Goal: Book appointment/travel/reservation: Book appointment/travel/reservation

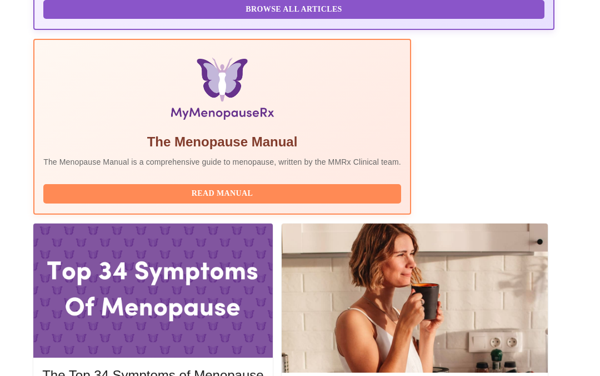
scroll to position [360, 0]
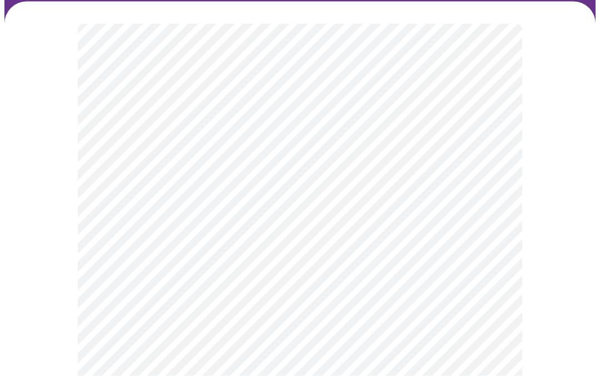
scroll to position [87, 0]
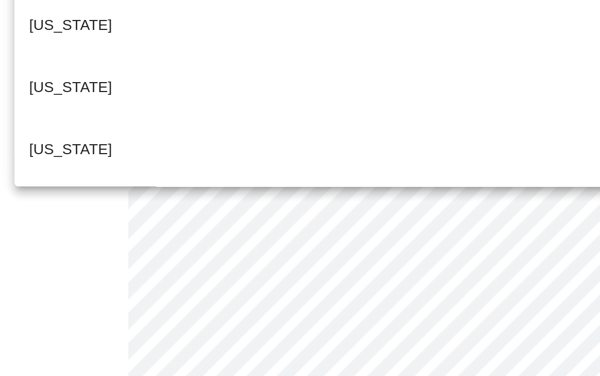
scroll to position [863, 0]
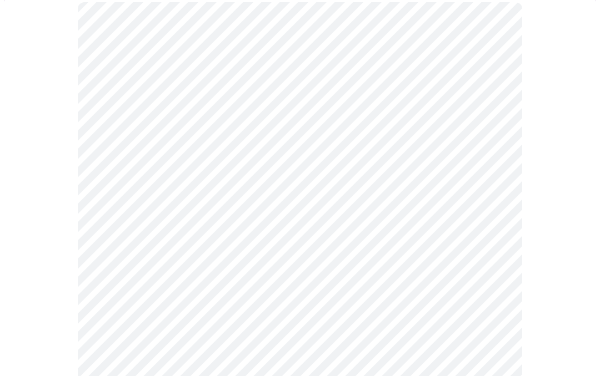
scroll to position [118, 0]
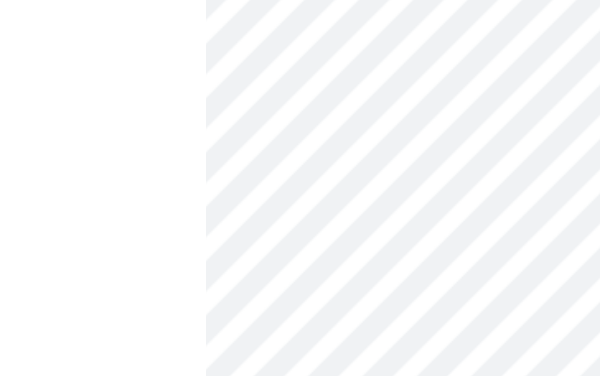
click at [159, 58] on div at bounding box center [300, 188] width 600 height 376
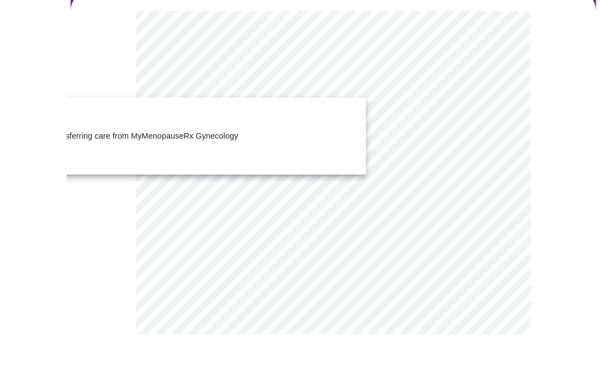
scroll to position [146, 0]
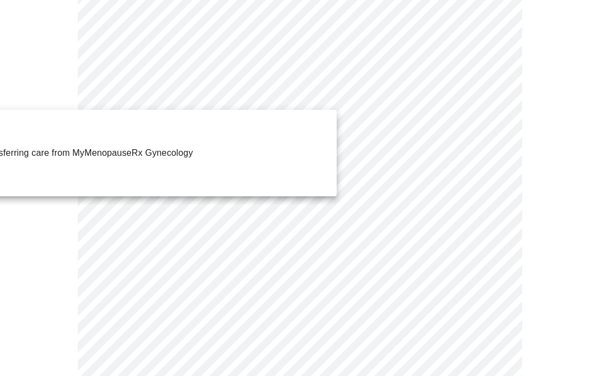
click at [396, 184] on div at bounding box center [300, 188] width 600 height 376
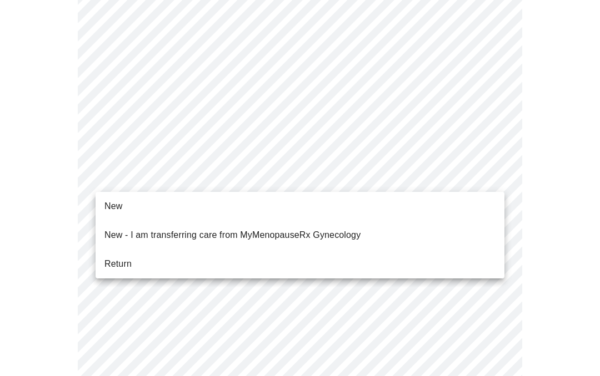
click at [129, 258] on span "Return" at bounding box center [117, 264] width 27 height 13
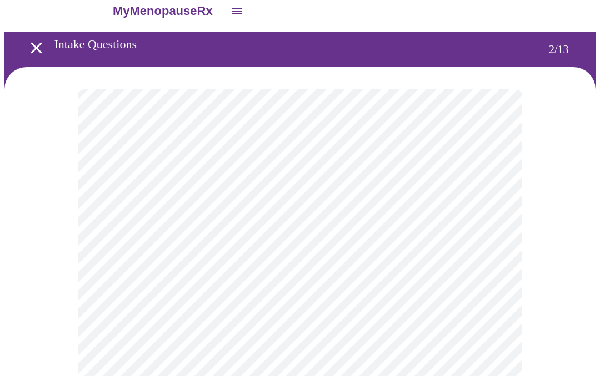
scroll to position [0, 0]
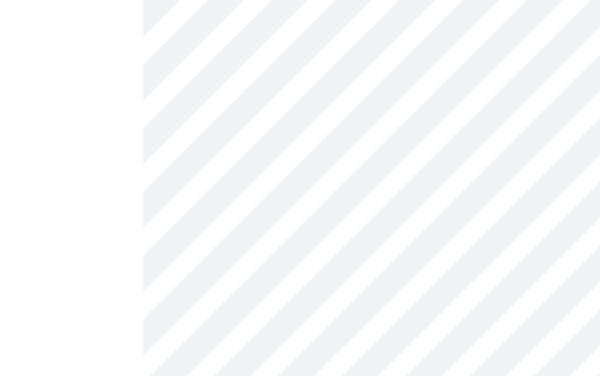
click at [134, 56] on div at bounding box center [300, 188] width 600 height 376
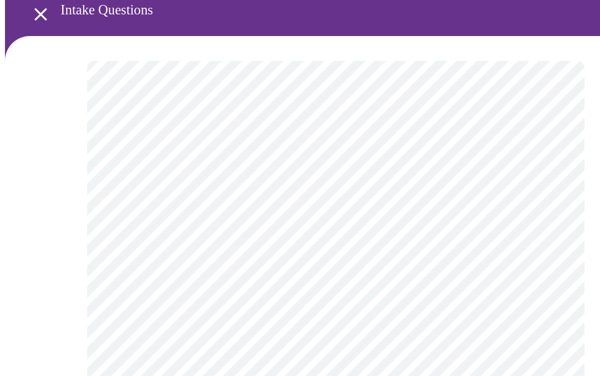
scroll to position [47, 0]
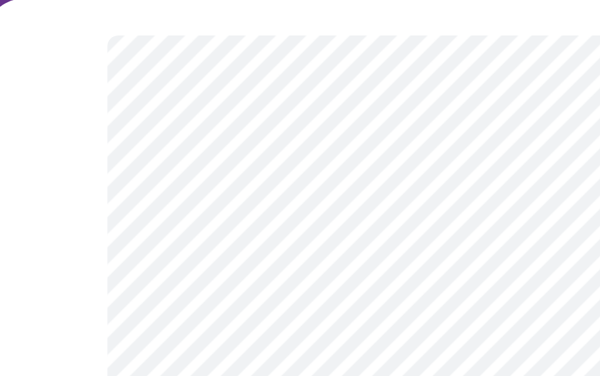
click at [246, 151] on body "MyMenopauseRx Intake Questions 2 / 13" at bounding box center [299, 341] width 591 height 768
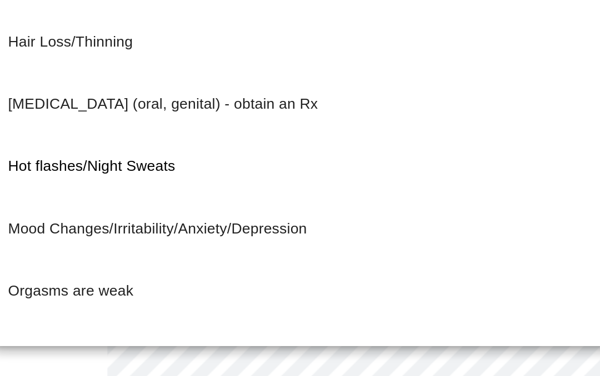
click at [131, 167] on p "Mood Changes/Irritability/Anxiety/Depression" at bounding box center [108, 173] width 181 height 13
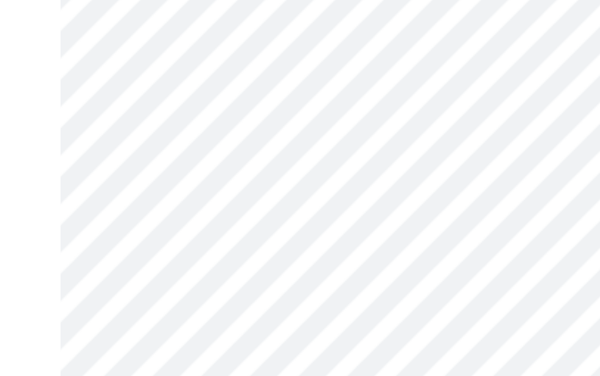
click at [162, 92] on body "MyMenopauseRx Intake Questions 2 / 13" at bounding box center [299, 338] width 591 height 762
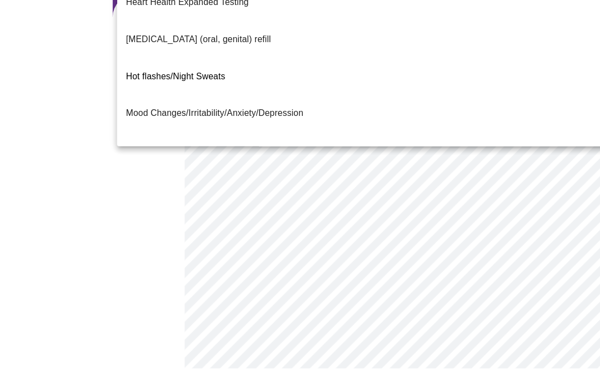
scroll to position [93, 0]
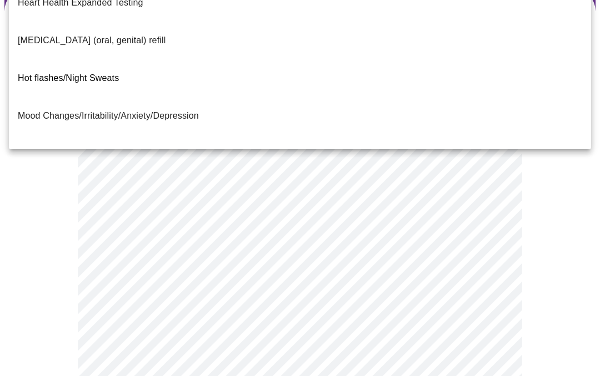
click at [78, 262] on span "Trouble Sleeping" at bounding box center [52, 266] width 68 height 9
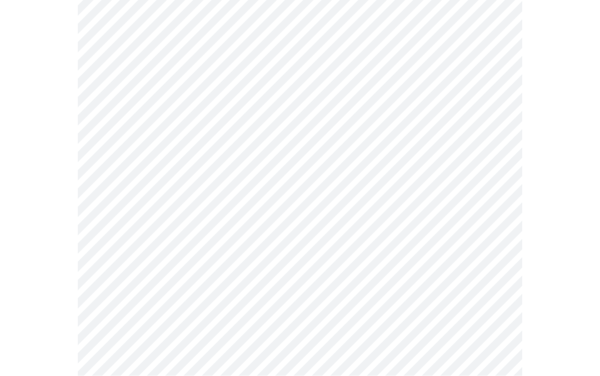
scroll to position [141, 0]
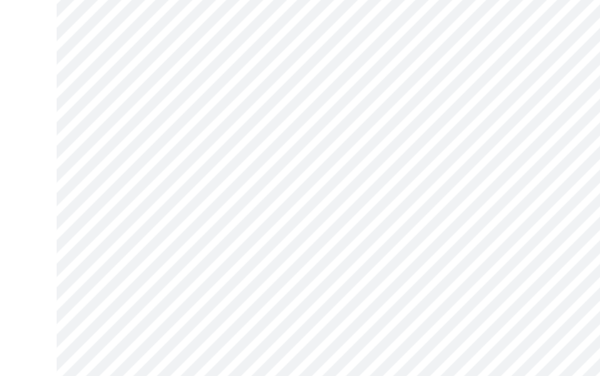
click at [273, 165] on body "MyMenopauseRx Intake Questions 2 / 13" at bounding box center [299, 241] width 591 height 756
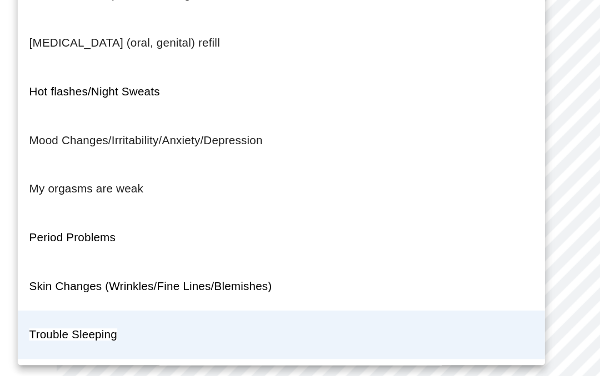
click at [369, 299] on div at bounding box center [300, 188] width 600 height 376
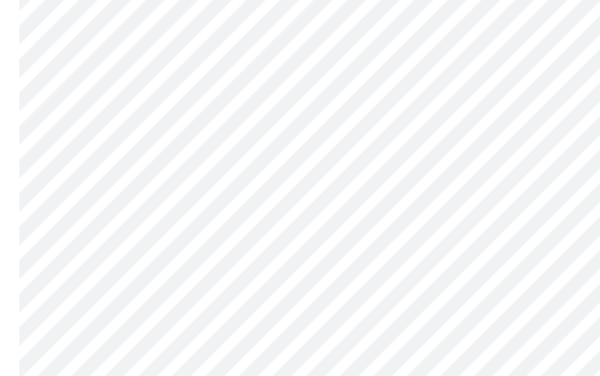
scroll to position [193, 0]
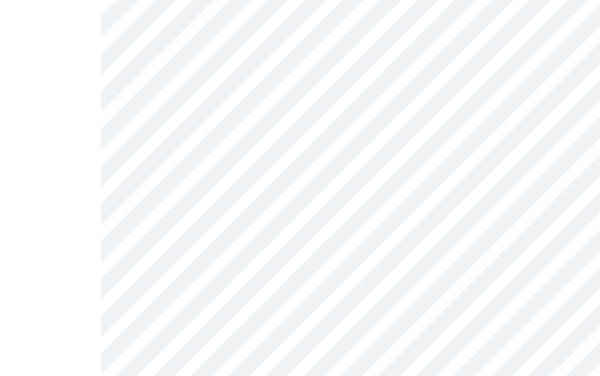
click at [196, 87] on body "MyMenopauseRx Intake Questions 2 / 13" at bounding box center [299, 189] width 591 height 756
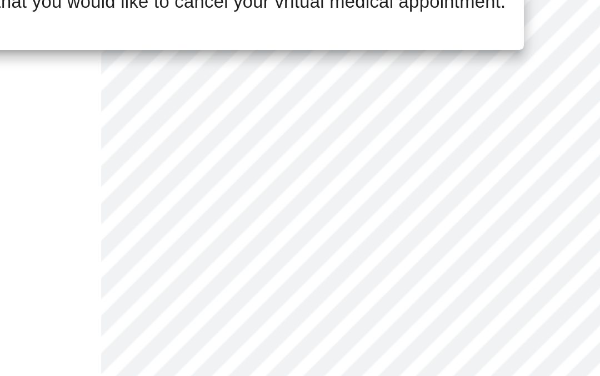
click at [189, 89] on div at bounding box center [300, 188] width 600 height 376
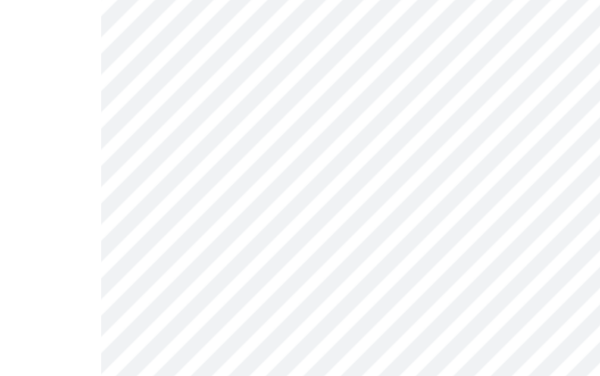
click at [202, 82] on body "MyMenopauseRx Intake Questions 2 / 13" at bounding box center [299, 189] width 591 height 756
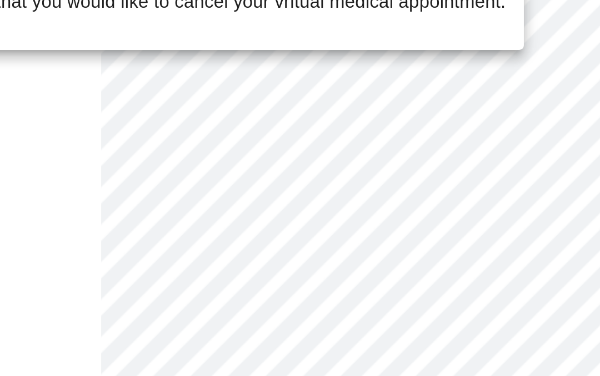
click at [203, 92] on div at bounding box center [300, 188] width 600 height 376
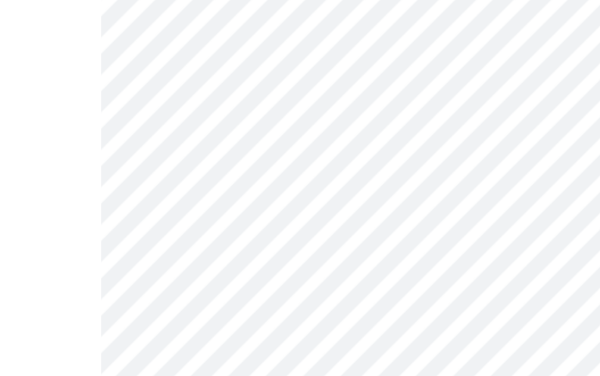
scroll to position [258, 0]
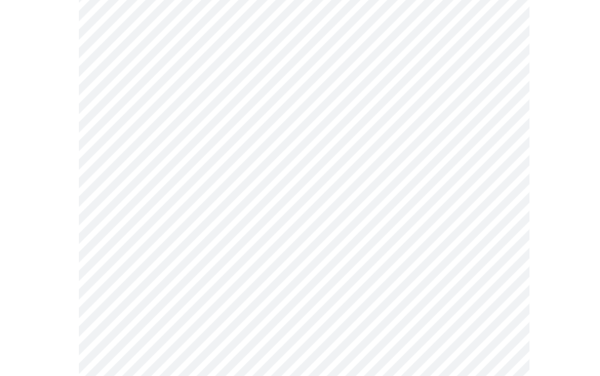
click at [399, 185] on body "MyMenopauseRx Intake Questions 2 / 13" at bounding box center [299, 124] width 591 height 756
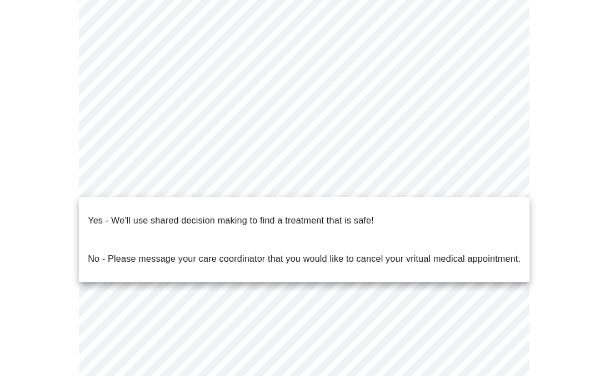
click at [223, 249] on p "No - Please message your care coordinator that you would like to cancel your vr…" at bounding box center [300, 255] width 426 height 13
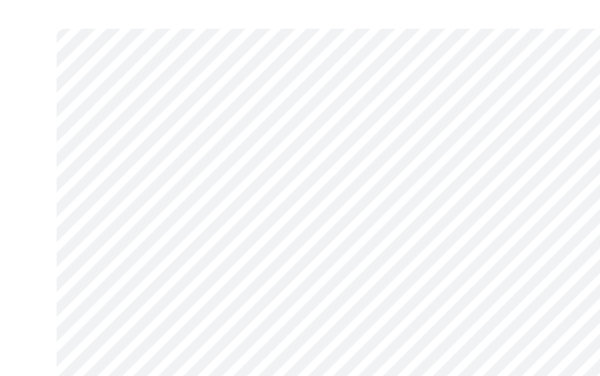
scroll to position [49, 0]
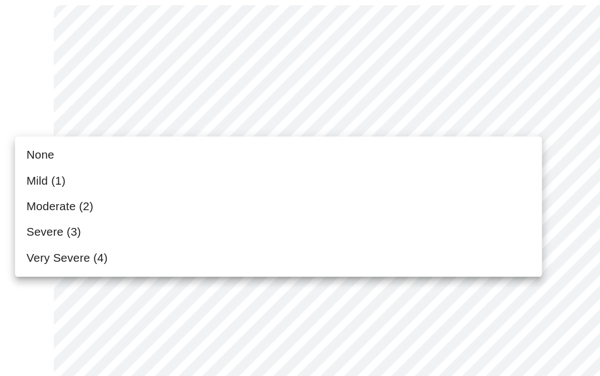
click at [81, 182] on li "Mild (1)" at bounding box center [252, 192] width 409 height 20
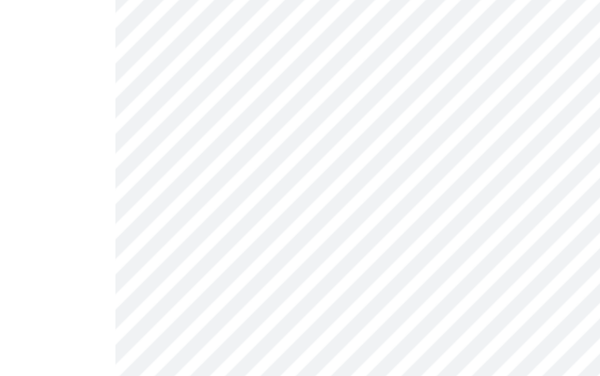
scroll to position [59, 0]
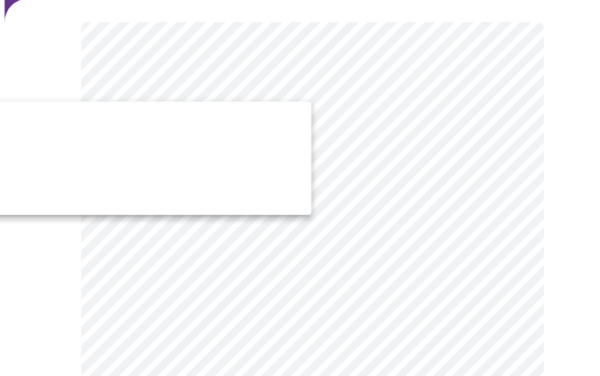
scroll to position [82, 0]
click at [352, 256] on div at bounding box center [300, 188] width 600 height 376
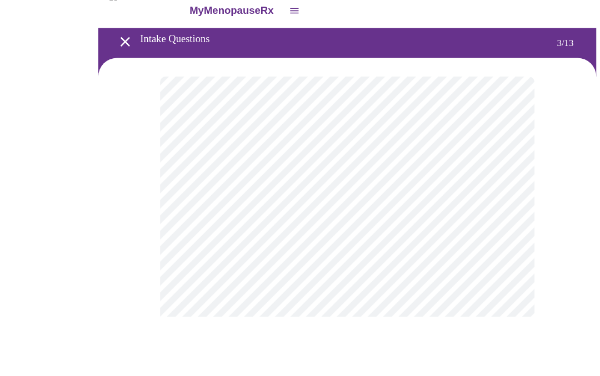
scroll to position [95, 0]
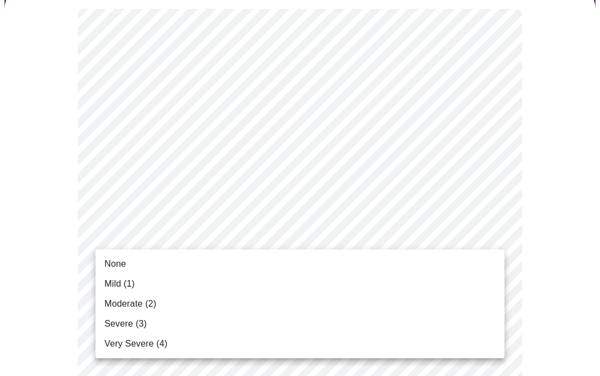
click at [159, 235] on div at bounding box center [300, 188] width 600 height 376
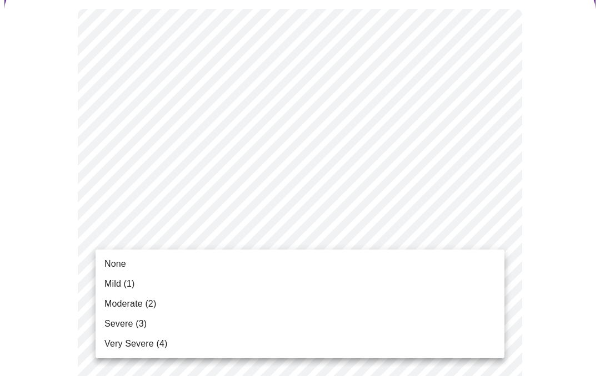
click at [161, 266] on li "None" at bounding box center [299, 264] width 409 height 20
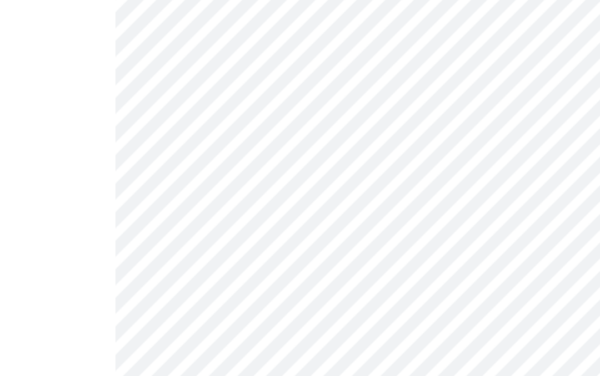
scroll to position [172, 0]
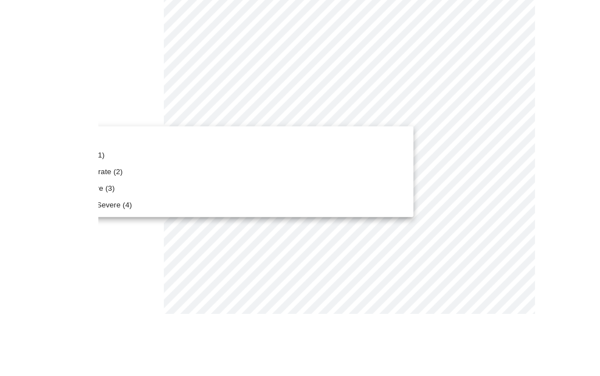
scroll to position [213, 0]
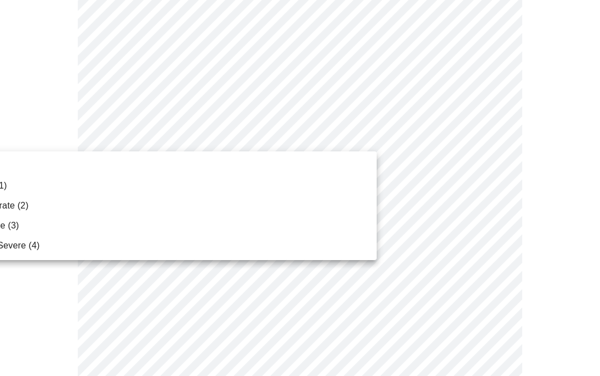
click at [276, 330] on div at bounding box center [300, 188] width 600 height 376
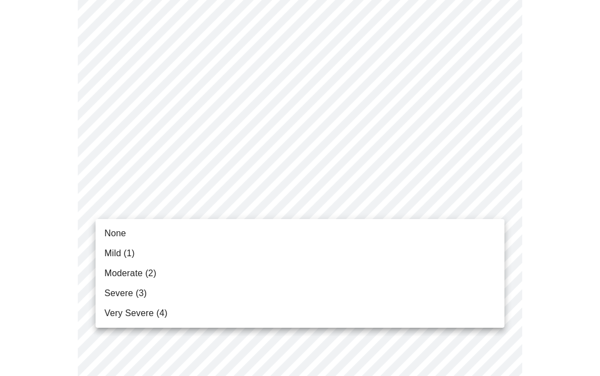
click at [149, 270] on span "Moderate (2)" at bounding box center [130, 273] width 52 height 13
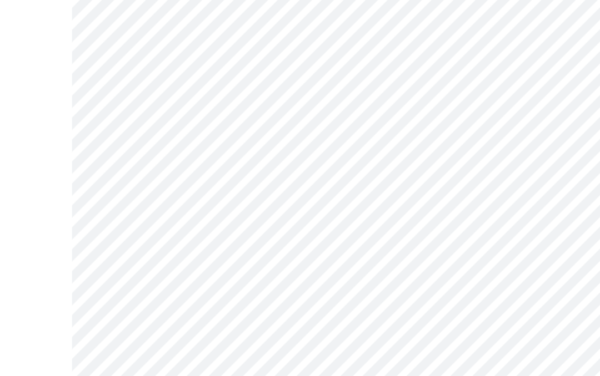
scroll to position [291, 0]
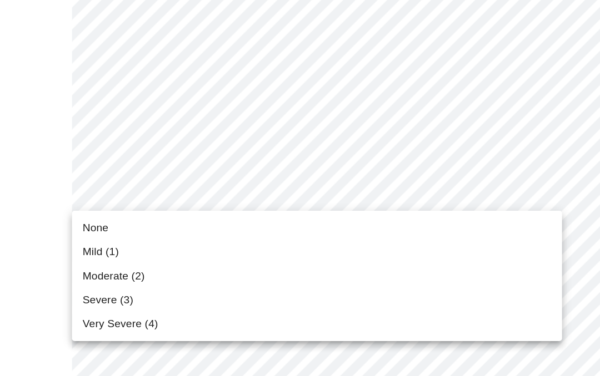
click at [93, 230] on span "Mild (1)" at bounding box center [102, 236] width 31 height 13
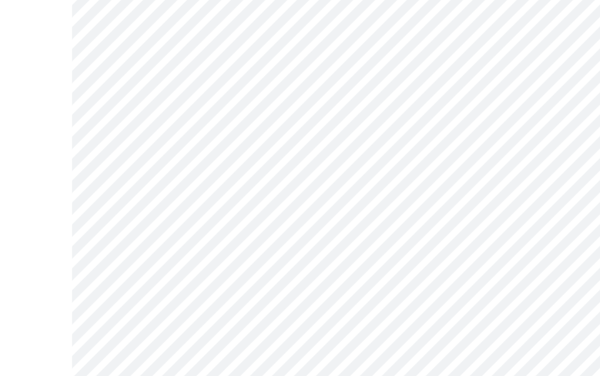
scroll to position [370, 0]
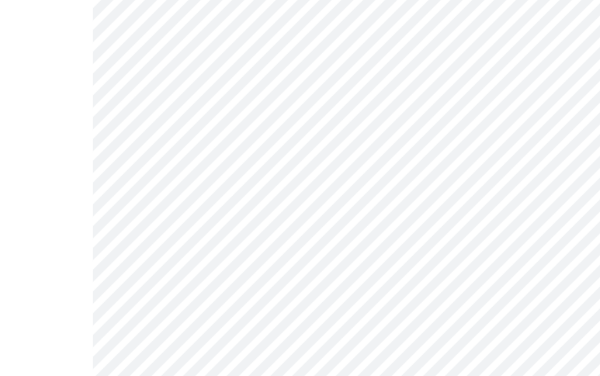
click at [250, 186] on body "MyMenopauseRx Intake Questions 3 / 13" at bounding box center [299, 339] width 591 height 1411
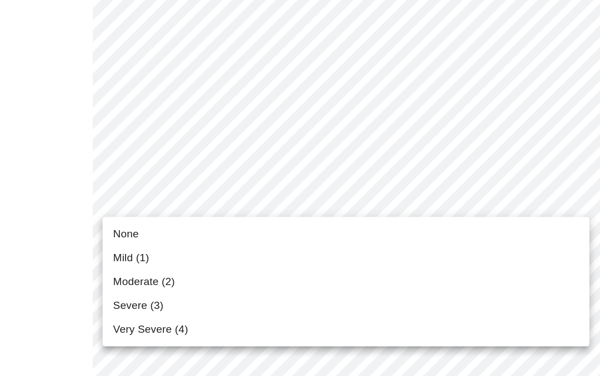
click at [144, 250] on span "Moderate (2)" at bounding box center [121, 256] width 52 height 13
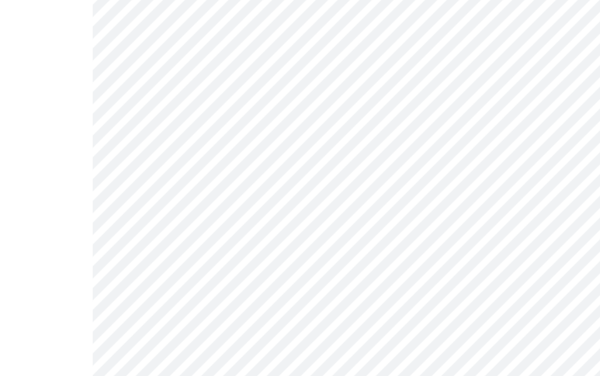
scroll to position [444, 0]
click at [303, 185] on body "MyMenopauseRx Intake Questions 3 / 13" at bounding box center [299, 258] width 591 height 1396
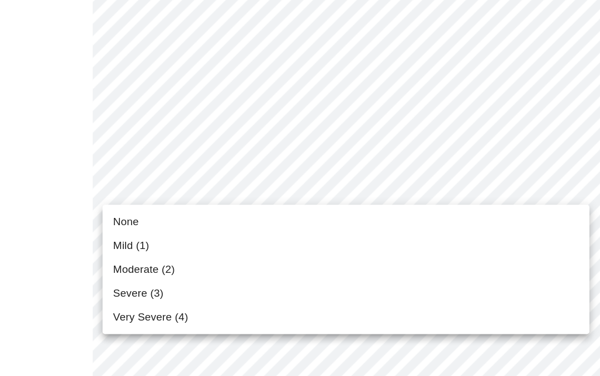
click at [203, 220] on li "Mild (1)" at bounding box center [290, 230] width 409 height 20
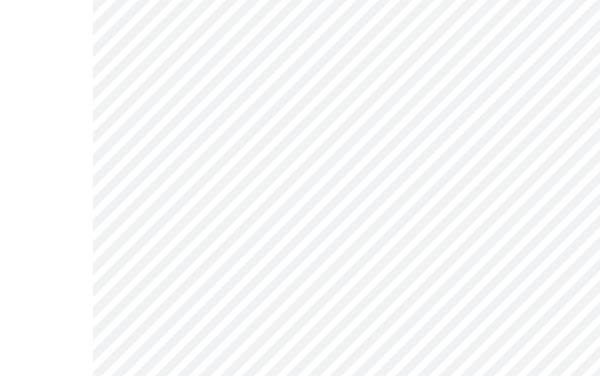
scroll to position [524, 0]
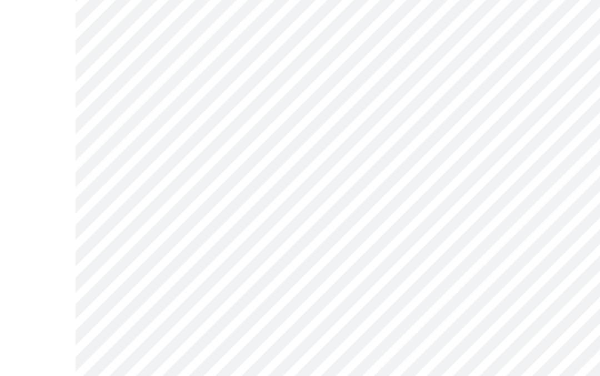
click at [229, 152] on body "MyMenopauseRx Intake Questions 3 / 13" at bounding box center [299, 170] width 591 height 1381
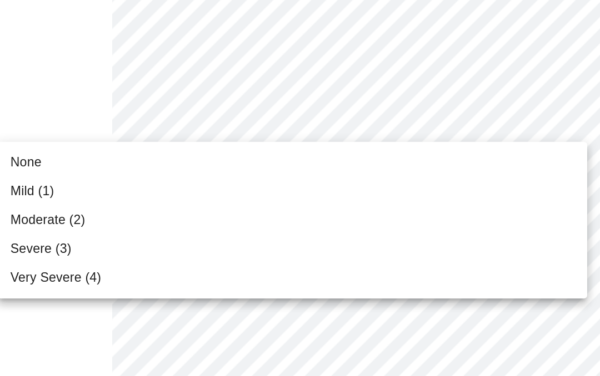
click at [52, 211] on span "Moderate (2)" at bounding box center [33, 217] width 52 height 13
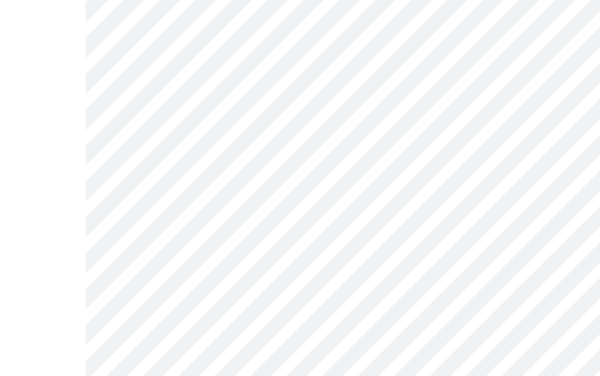
scroll to position [551, 0]
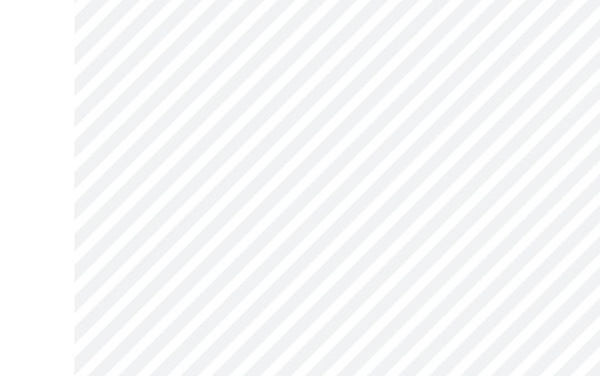
click at [210, 147] on body "MyMenopauseRx Intake Questions 3 / 13" at bounding box center [299, 136] width 591 height 1366
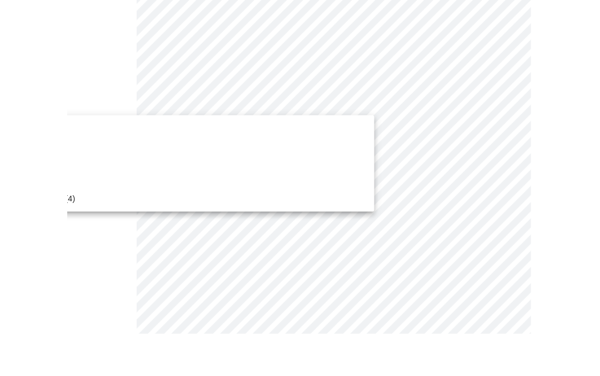
scroll to position [582, 0]
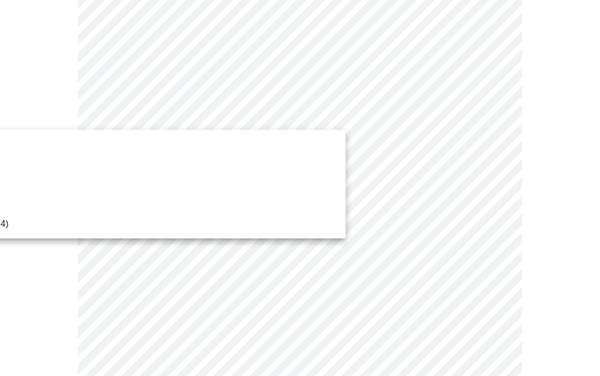
click at [291, 255] on div at bounding box center [300, 188] width 600 height 376
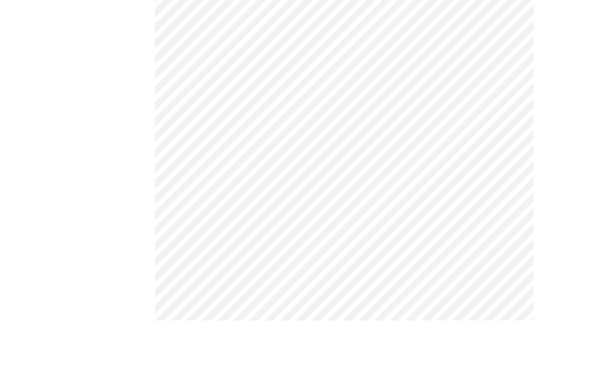
scroll to position [598, 0]
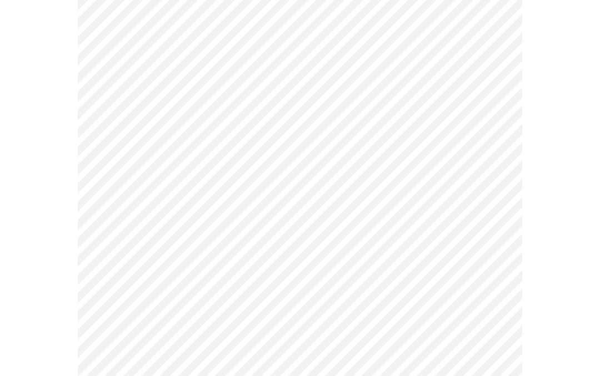
click at [238, 225] on body "MyMenopauseRx Intake Questions 3 / 13" at bounding box center [299, 89] width 591 height 1366
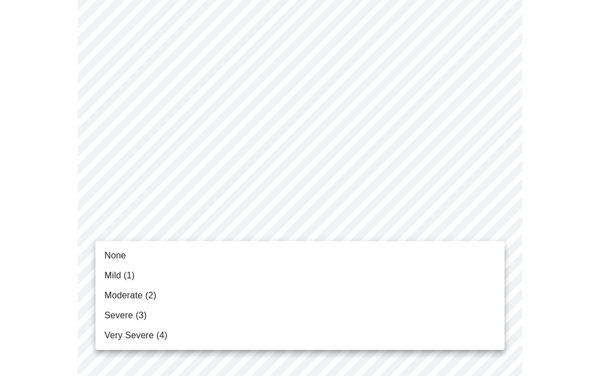
click at [227, 234] on div at bounding box center [300, 188] width 600 height 376
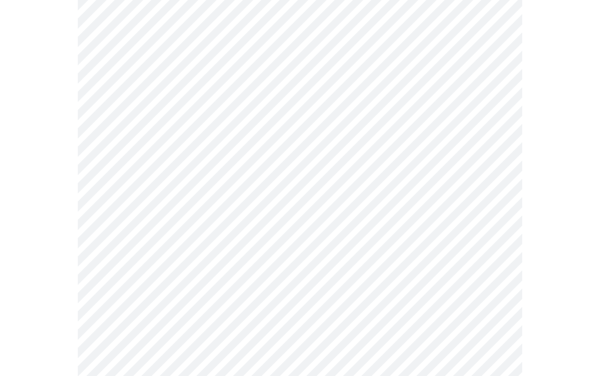
click at [248, 233] on body "MyMenopauseRx Intake Questions 3 / 13 None Mild (1) Moderate (2) Severe (3) Ver…" at bounding box center [299, 89] width 591 height 1366
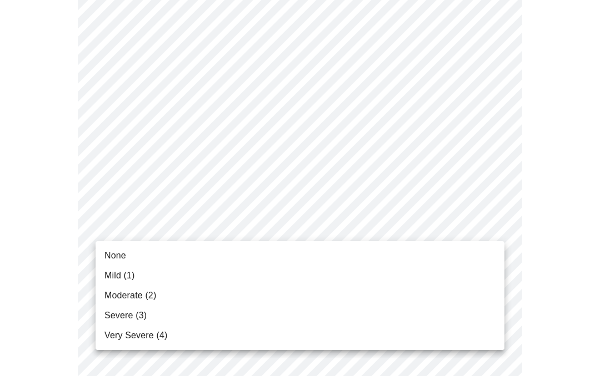
click at [137, 275] on li "Mild (1)" at bounding box center [299, 276] width 409 height 20
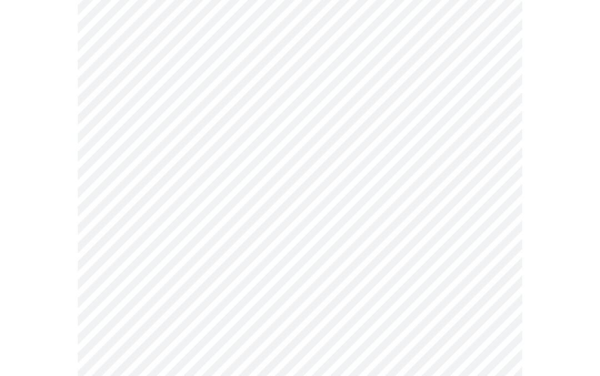
scroll to position [761, 0]
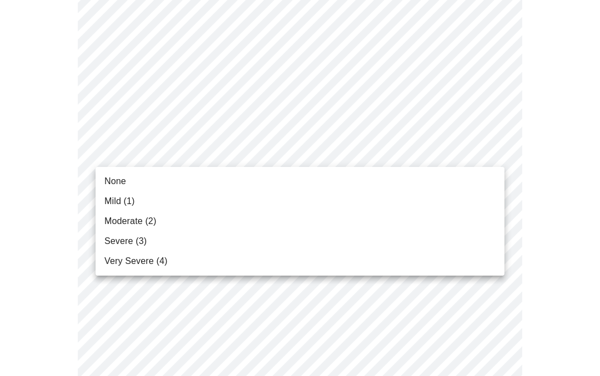
click at [205, 179] on li "None" at bounding box center [299, 182] width 409 height 20
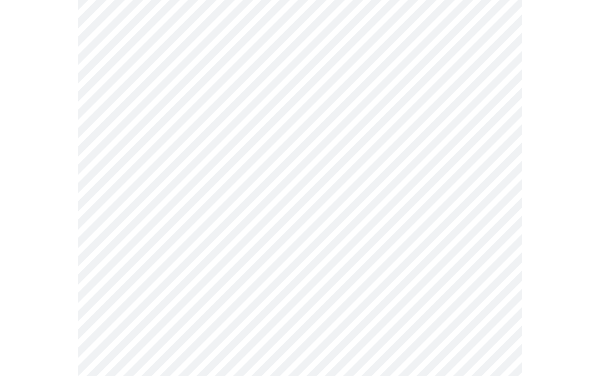
scroll to position [801, 0]
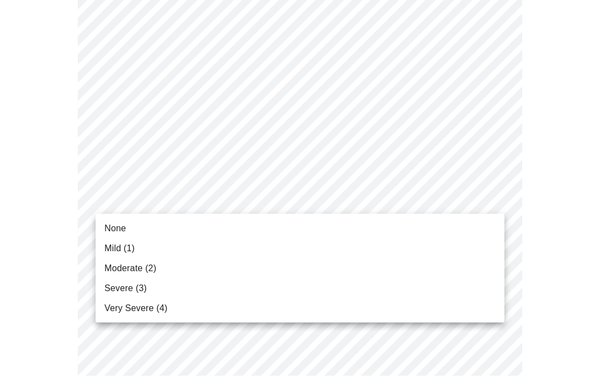
scroll to position [801, 0]
click at [200, 224] on li "None" at bounding box center [299, 229] width 409 height 20
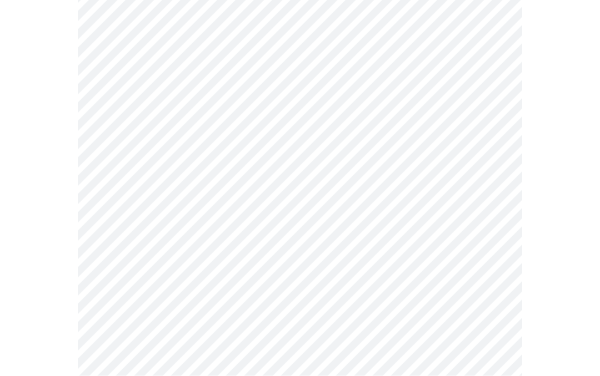
scroll to position [882, 0]
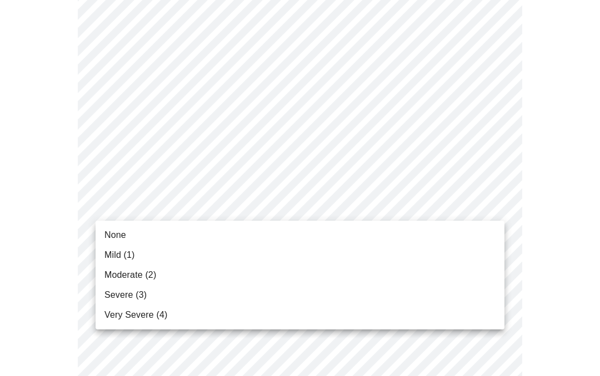
click at [149, 234] on li "None" at bounding box center [299, 235] width 409 height 20
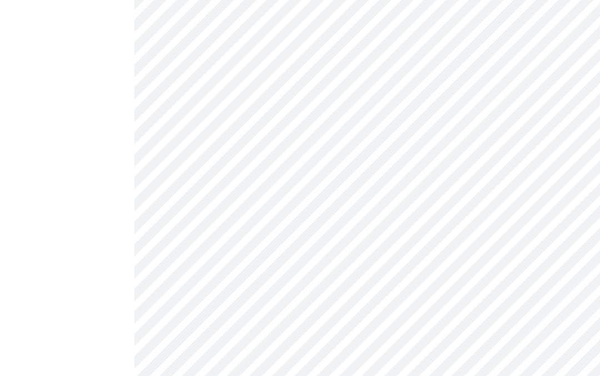
scroll to position [501, 0]
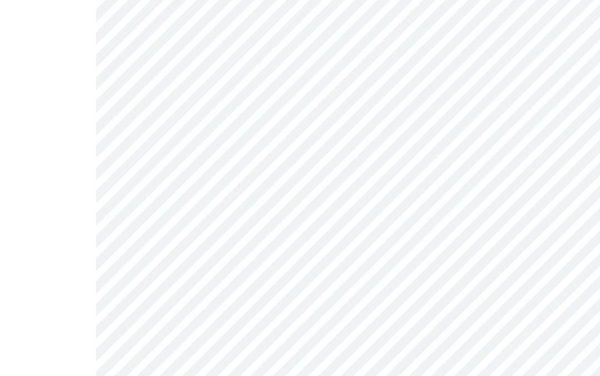
click at [320, 145] on body "MyMenopauseRx Intake Questions 4 / 13" at bounding box center [299, 50] width 591 height 1093
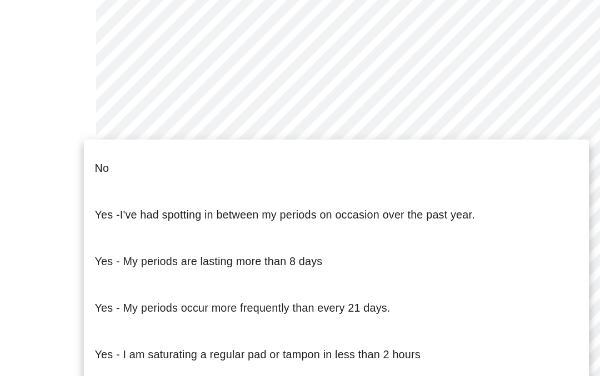
click at [139, 153] on li "No" at bounding box center [272, 172] width 409 height 38
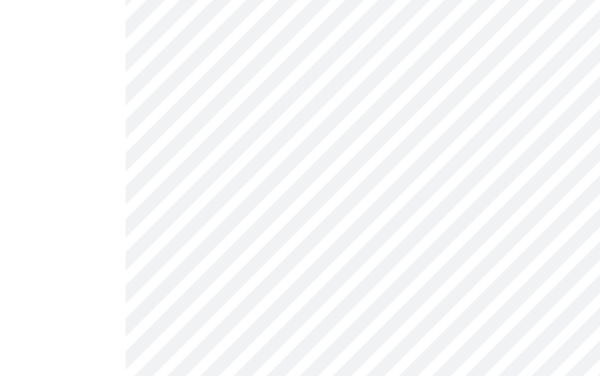
click at [205, 137] on body "MyMenopauseRx Intake Questions 4 / 13" at bounding box center [299, 47] width 591 height 1087
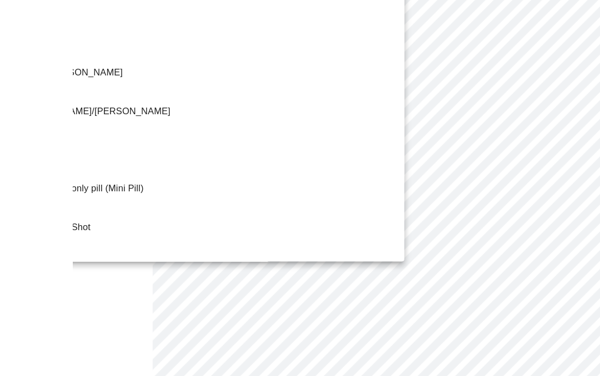
scroll to position [524, 0]
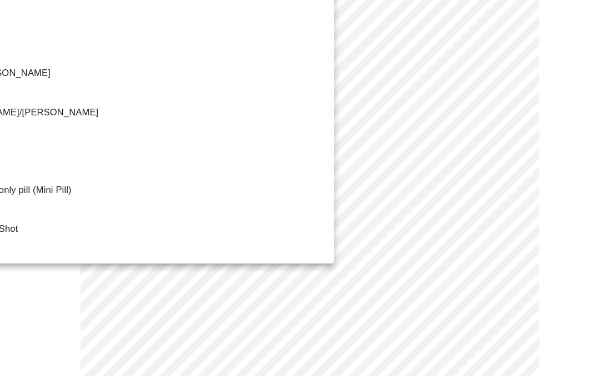
click at [303, 243] on div at bounding box center [300, 188] width 600 height 376
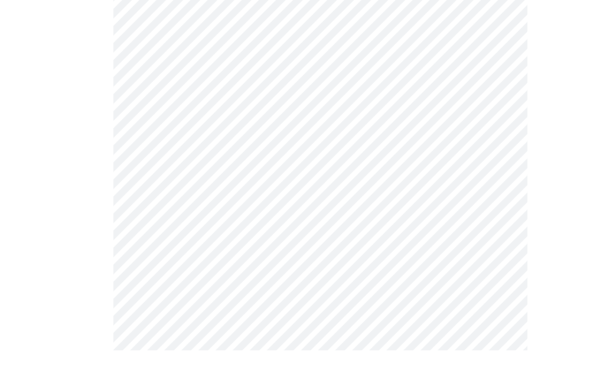
scroll to position [517, 0]
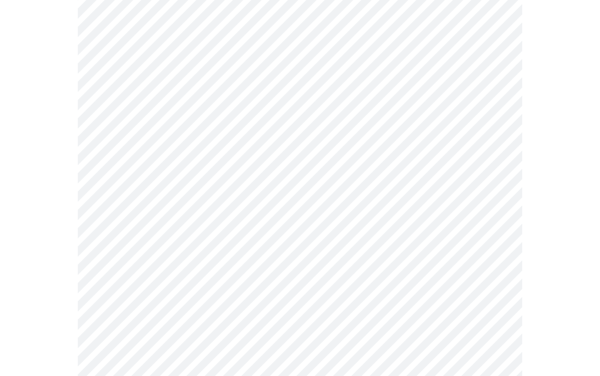
click at [365, 249] on body "MyMenopauseRx Intake Questions 4 / 13" at bounding box center [299, 31] width 591 height 1087
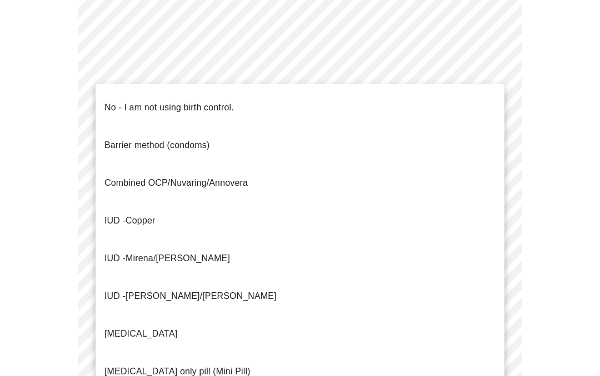
click at [168, 101] on p "No - I am not using birth control." at bounding box center [168, 107] width 129 height 13
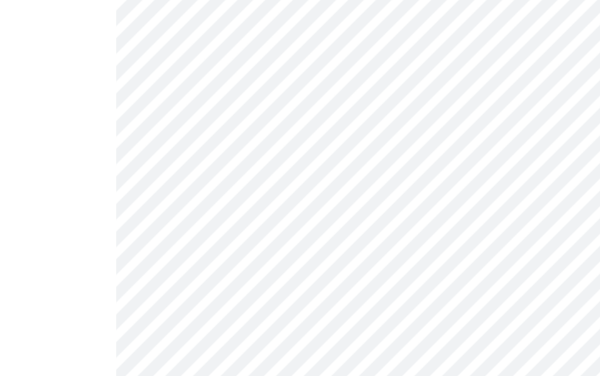
scroll to position [595, 0]
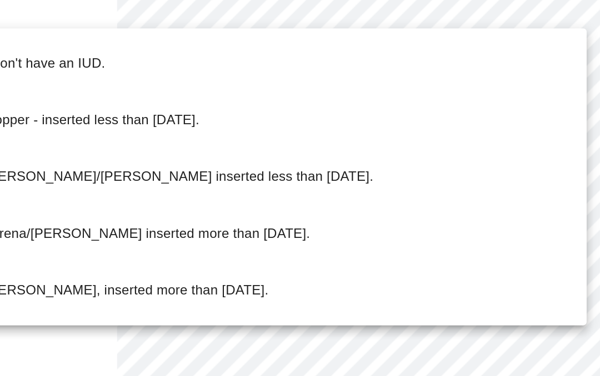
click at [287, 216] on div at bounding box center [300, 188] width 600 height 376
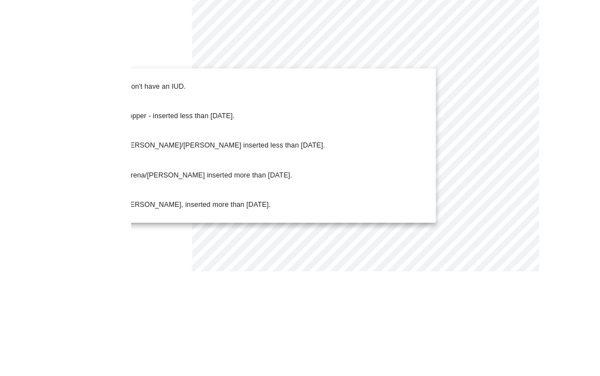
scroll to position [625, 0]
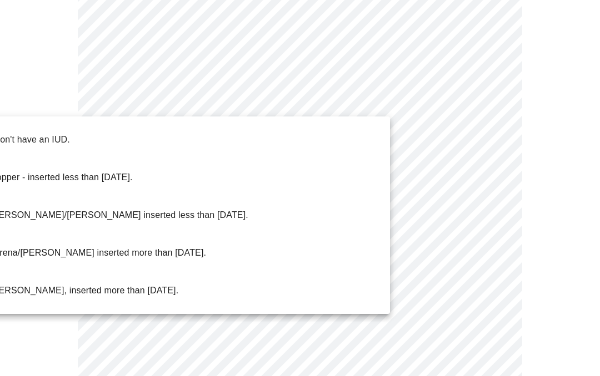
click at [477, 233] on div at bounding box center [300, 188] width 600 height 376
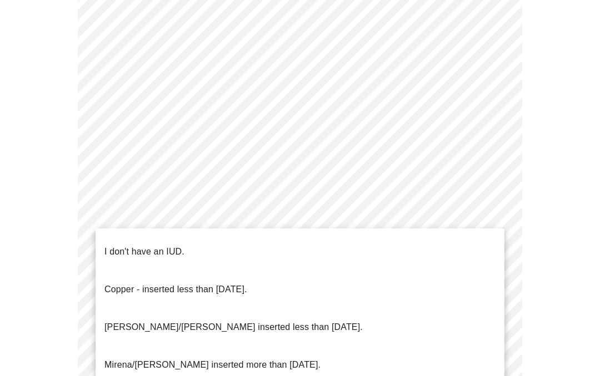
click at [315, 215] on div at bounding box center [300, 188] width 600 height 376
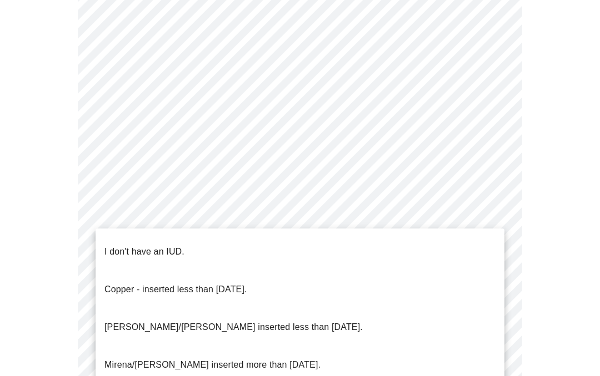
click at [129, 245] on p "I don't have an IUD." at bounding box center [144, 251] width 80 height 13
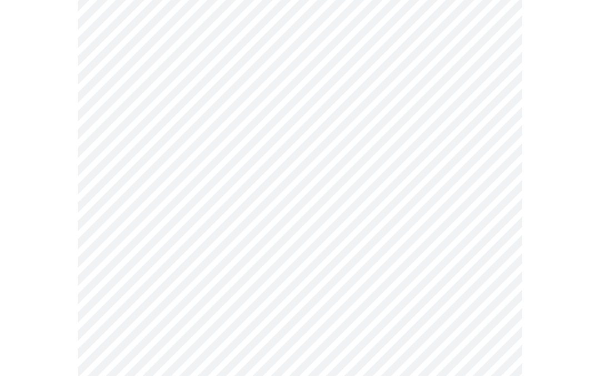
scroll to position [648, 0]
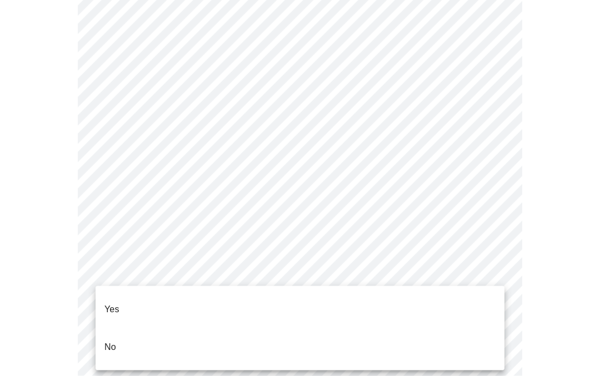
scroll to position [648, 0]
click at [116, 306] on p "Yes" at bounding box center [111, 309] width 15 height 13
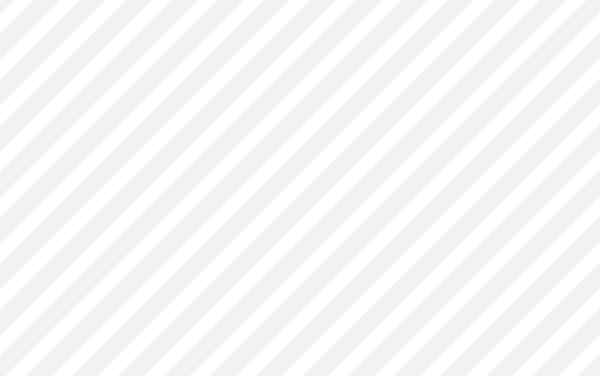
scroll to position [246, 0]
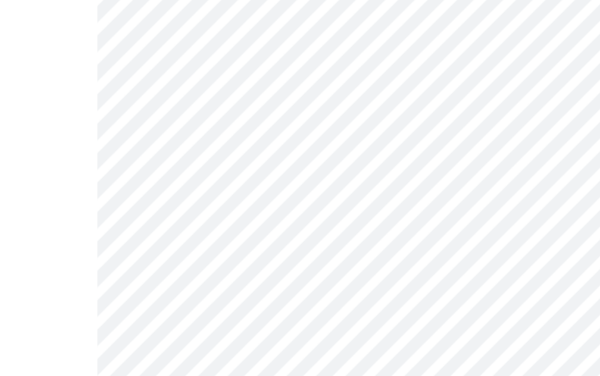
click at [240, 143] on body "MyMenopauseRx Intake Questions 5 / 13" at bounding box center [299, 168] width 591 height 820
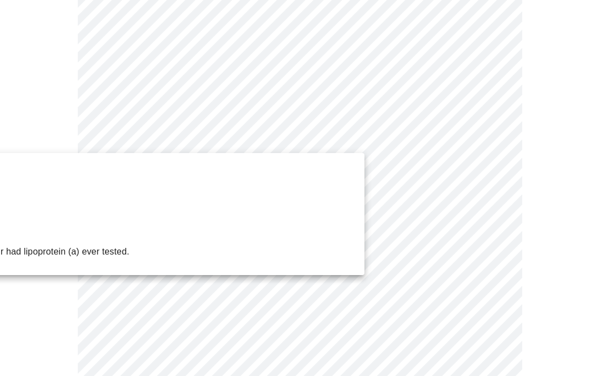
scroll to position [163, 0]
click at [298, 292] on div at bounding box center [300, 188] width 600 height 376
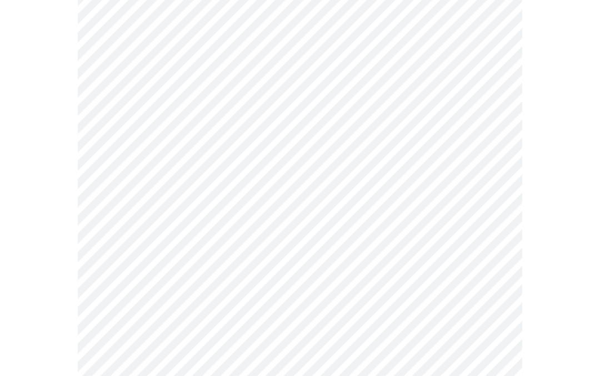
click at [276, 210] on body "MyMenopauseRx Intake Questions 5 / 13" at bounding box center [299, 251] width 591 height 820
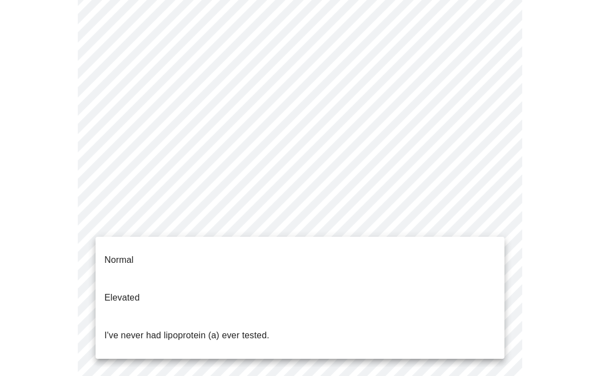
click at [291, 243] on li "Normal" at bounding box center [299, 260] width 409 height 38
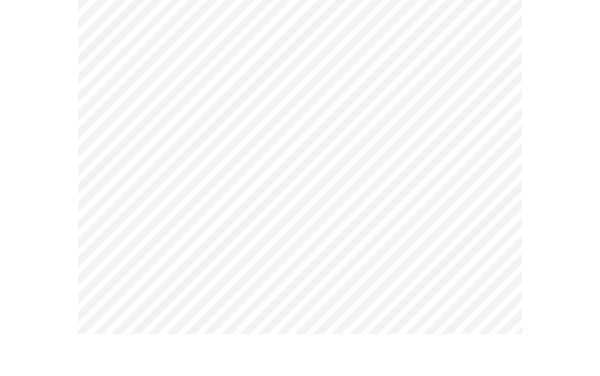
scroll to position [2961, 0]
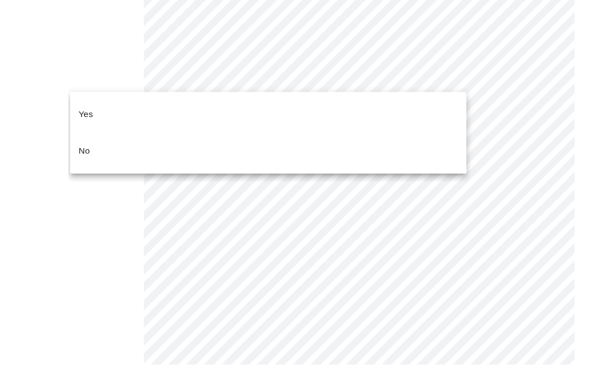
scroll to position [2968, 0]
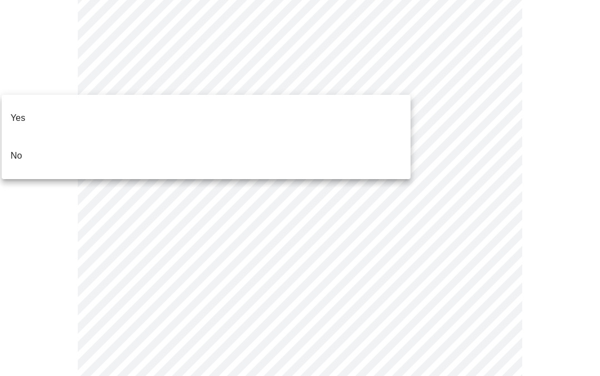
click at [22, 143] on li "No" at bounding box center [206, 156] width 409 height 38
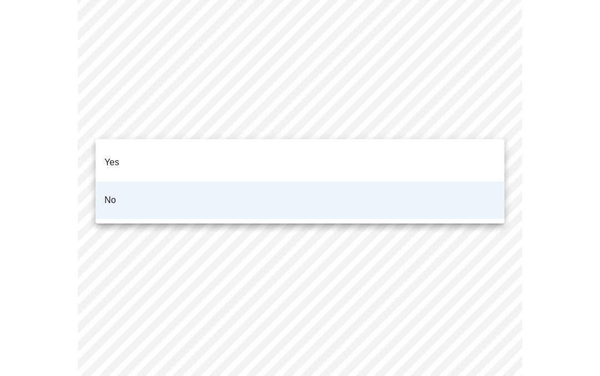
click at [149, 191] on li "No" at bounding box center [299, 201] width 409 height 38
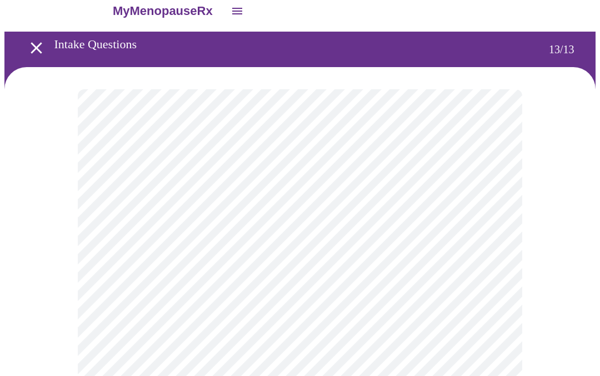
scroll to position [14, 0]
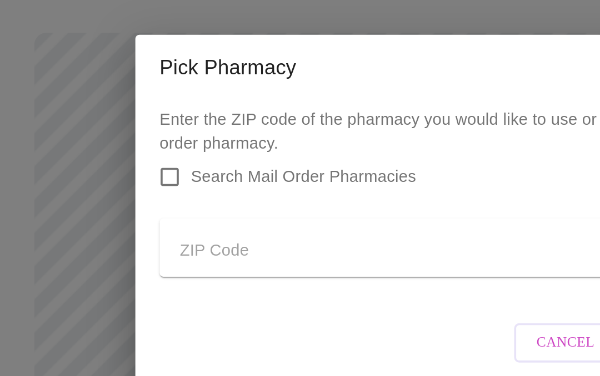
click at [224, 202] on input "Send a message to your care team" at bounding box center [277, 211] width 238 height 18
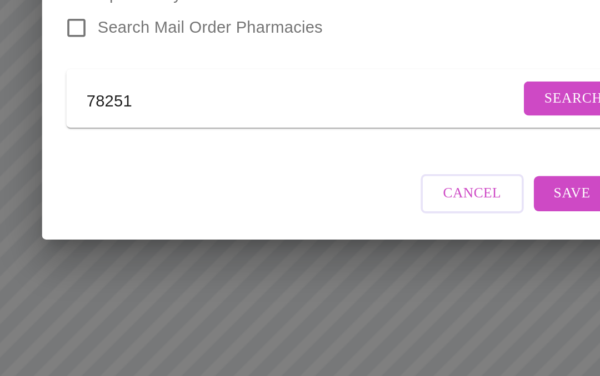
scroll to position [23, 0]
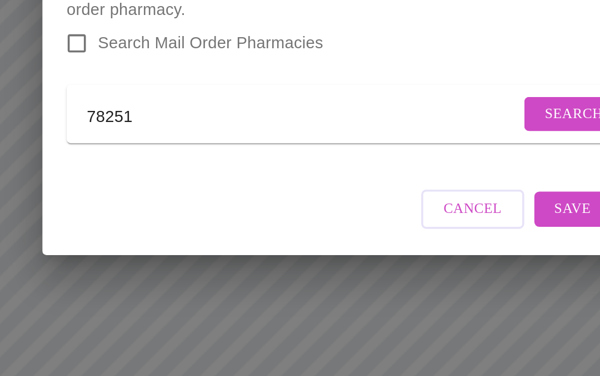
type input "78251"
click at [415, 254] on span "Save" at bounding box center [425, 261] width 20 height 14
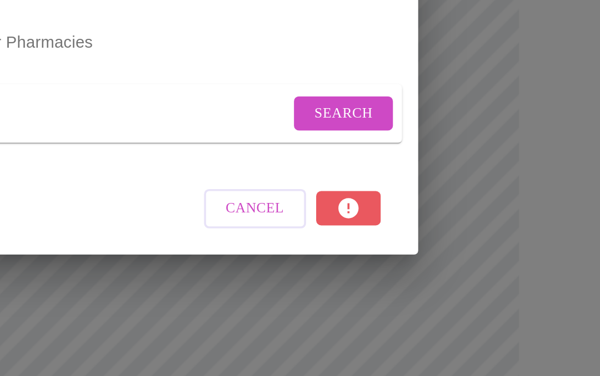
click at [409, 202] on span "Search" at bounding box center [425, 209] width 32 height 14
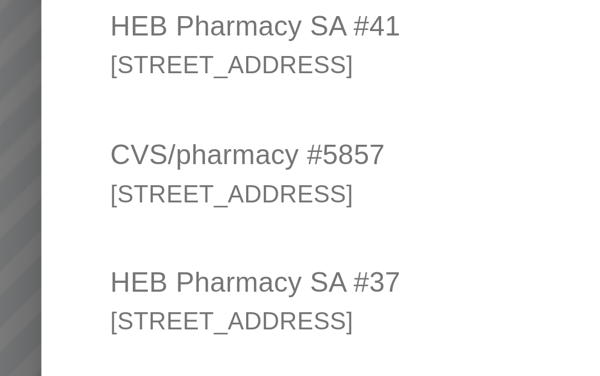
scroll to position [104, 0]
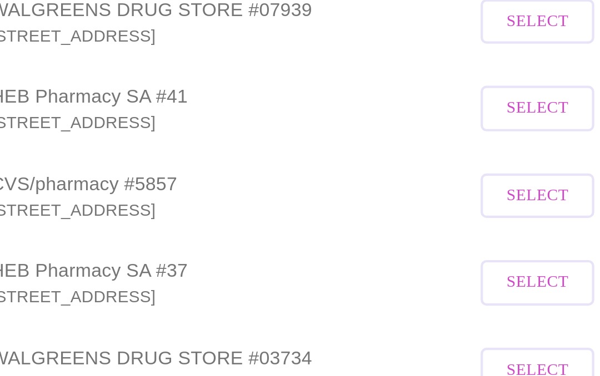
click at [400, 189] on span "Select" at bounding box center [414, 196] width 29 height 14
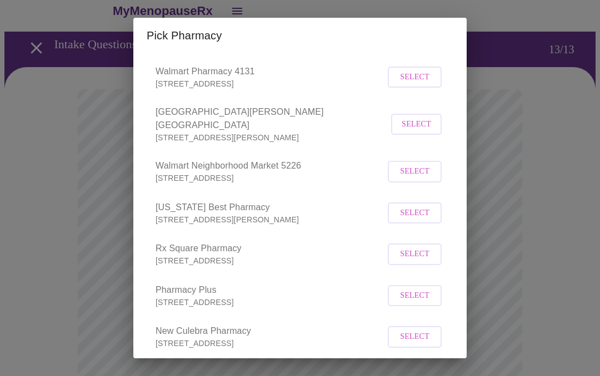
scroll to position [523, 0]
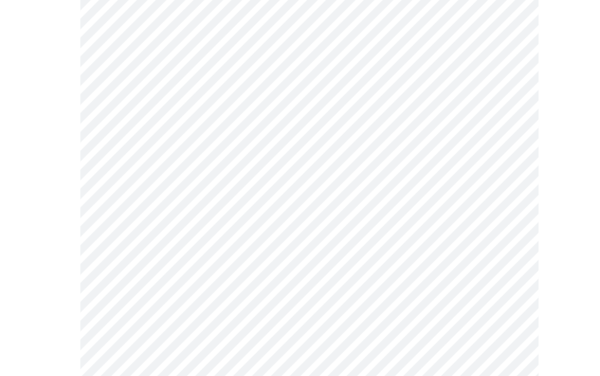
scroll to position [507, 0]
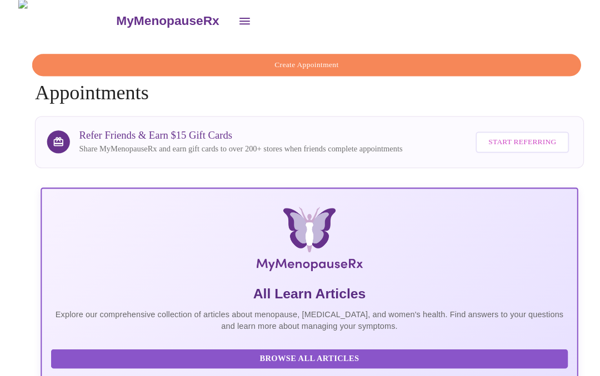
scroll to position [21, 0]
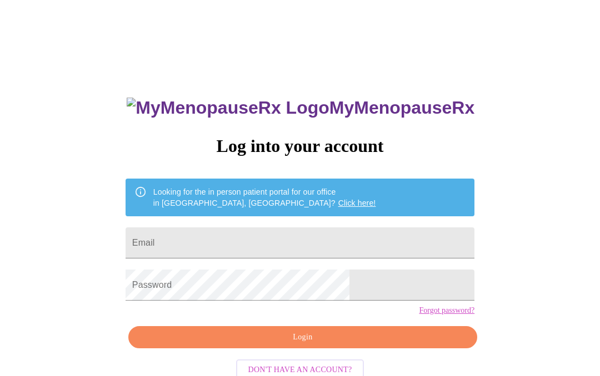
scroll to position [11, 0]
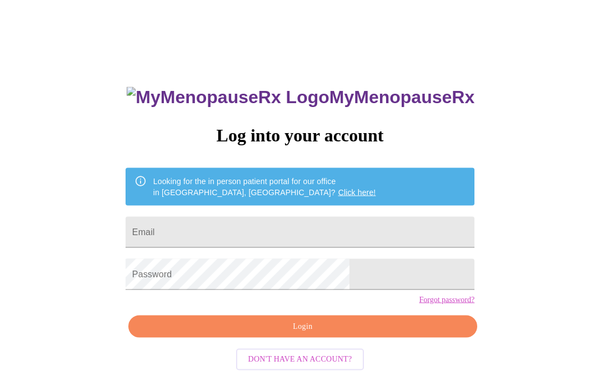
click at [356, 243] on input "Email" at bounding box center [299, 232] width 349 height 31
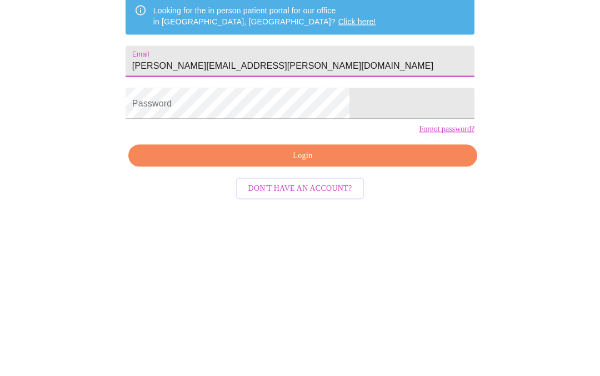
type input "[PERSON_NAME][EMAIL_ADDRESS][PERSON_NAME][DOMAIN_NAME]"
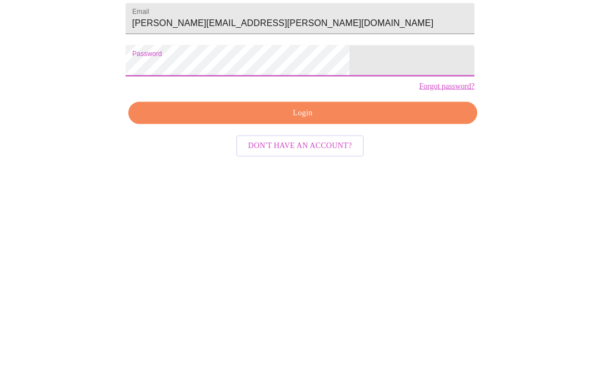
scroll to position [54, 0]
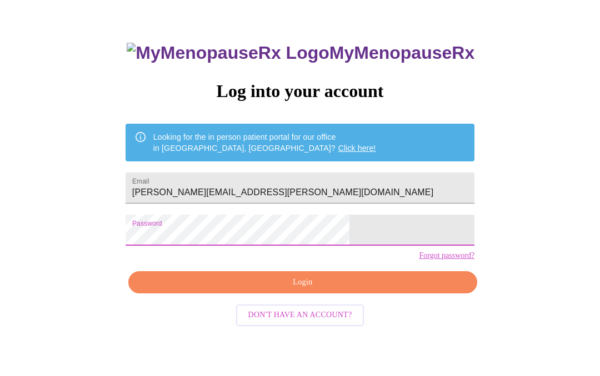
click at [359, 290] on span "Login" at bounding box center [302, 283] width 323 height 14
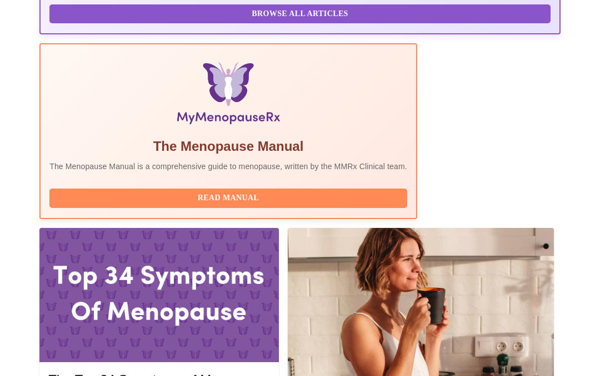
scroll to position [339, 0]
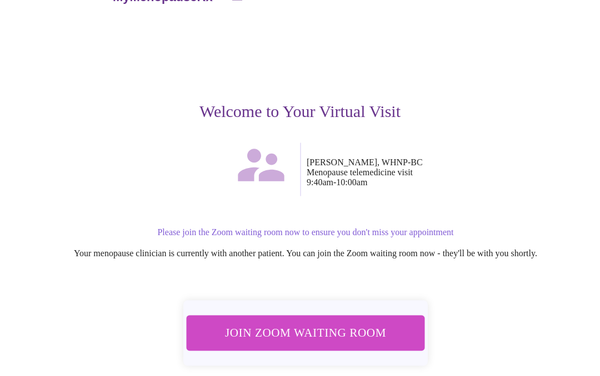
scroll to position [27, 0]
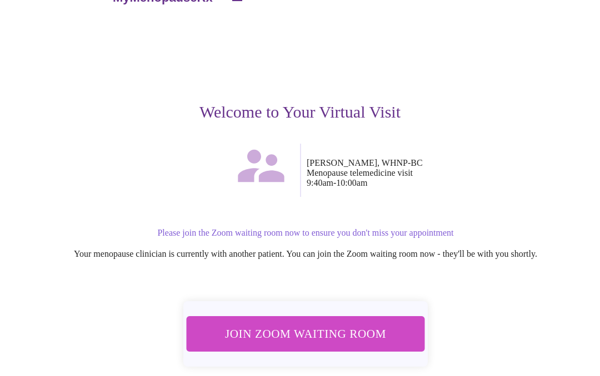
click at [348, 333] on span "Join Zoom Waiting Room" at bounding box center [306, 334] width 214 height 21
